Goal: Check status: Check status

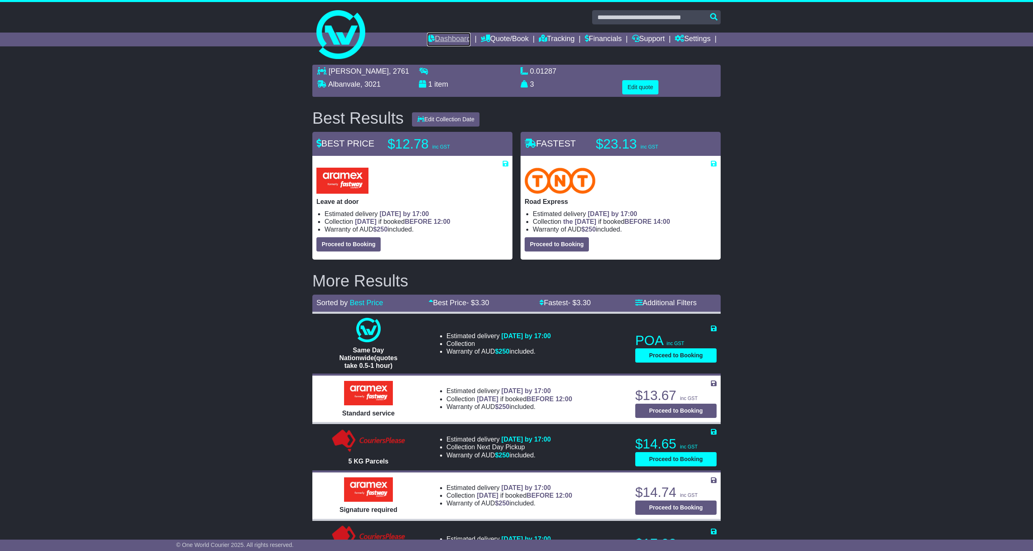
click at [441, 39] on link "Dashboard" at bounding box center [449, 40] width 44 height 14
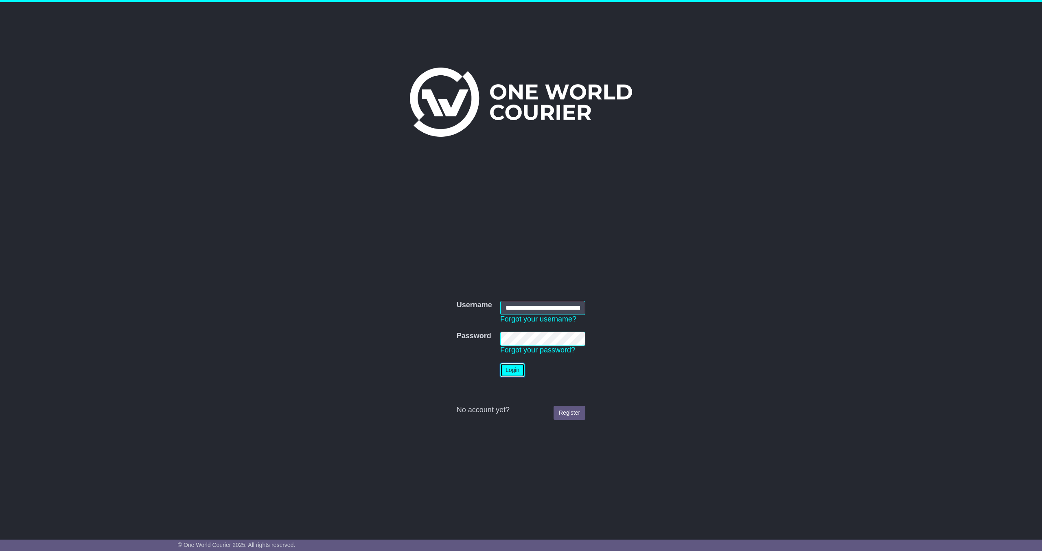
click at [510, 371] on button "Login" at bounding box center [512, 370] width 24 height 14
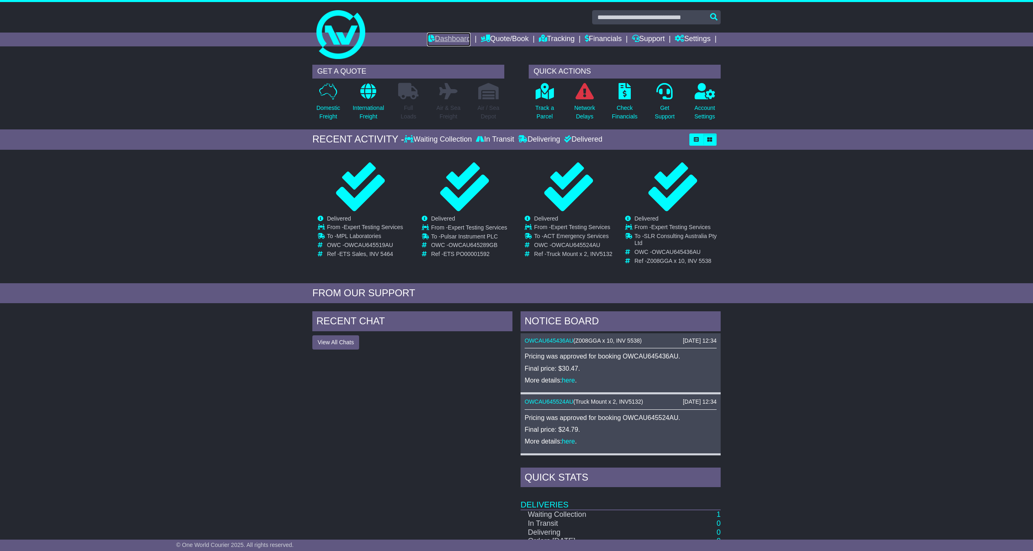
click at [446, 37] on link "Dashboard" at bounding box center [449, 40] width 44 height 14
click at [404, 140] on icon at bounding box center [408, 138] width 9 height 7
click at [708, 134] on button "button" at bounding box center [710, 139] width 14 height 12
click at [561, 35] on link "Tracking" at bounding box center [557, 40] width 36 height 14
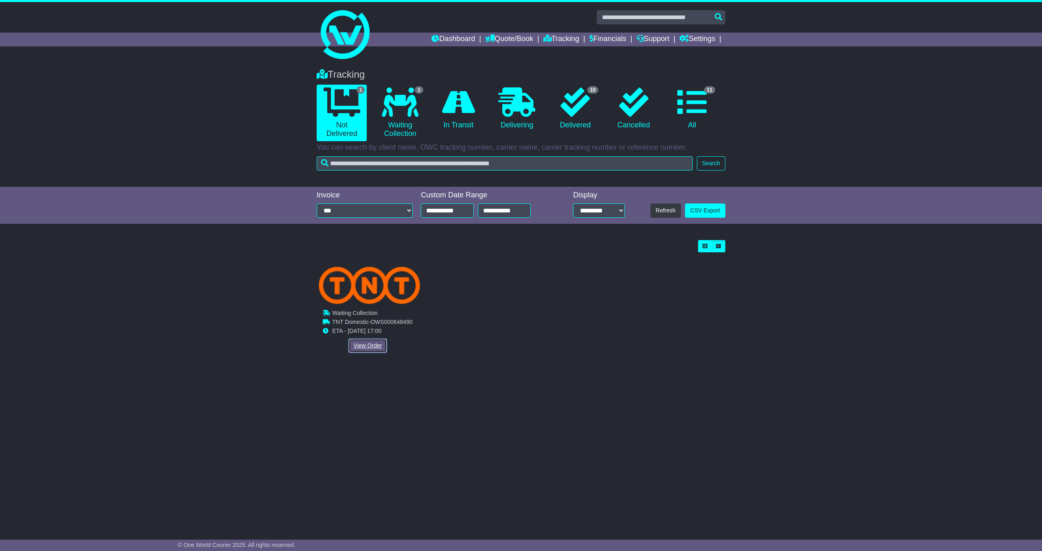
click at [373, 342] on link "View Order" at bounding box center [367, 345] width 39 height 14
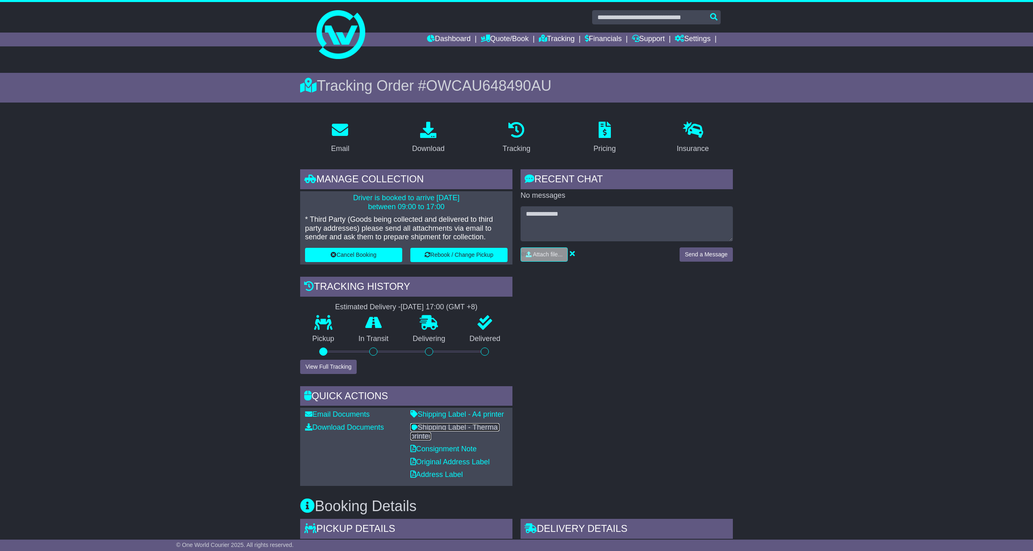
click at [456, 424] on link "Shipping Label - Thermal printer" at bounding box center [455, 431] width 89 height 17
